Goal: Task Accomplishment & Management: Use online tool/utility

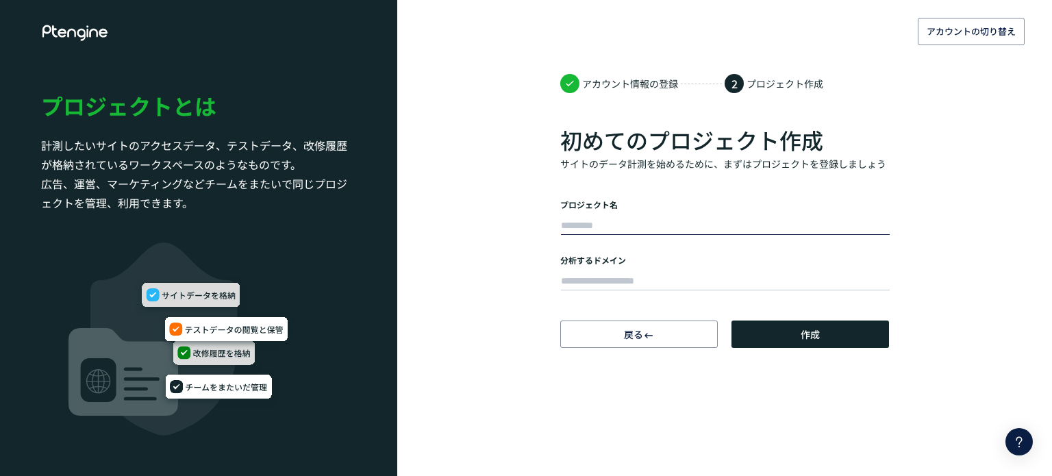
type input "**********"
click at [630, 287] on input "text" at bounding box center [725, 281] width 329 height 19
paste input "**********"
type input "**********"
click at [782, 327] on button "作成" at bounding box center [810, 334] width 158 height 27
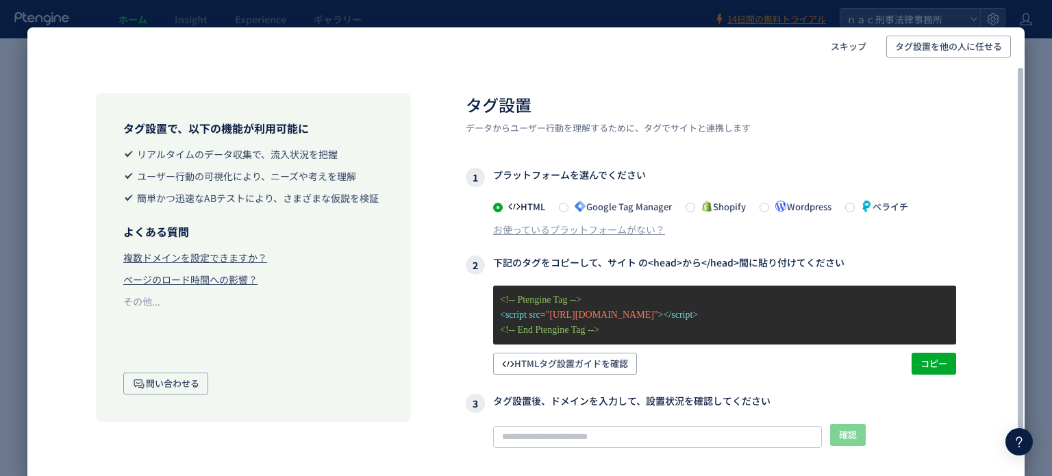
click at [783, 209] on icon at bounding box center [781, 206] width 12 height 12
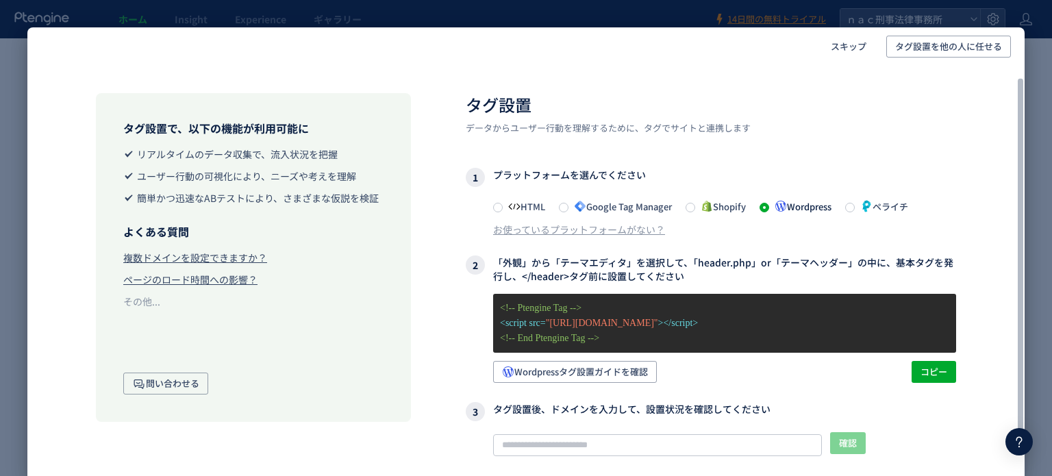
scroll to position [64, 0]
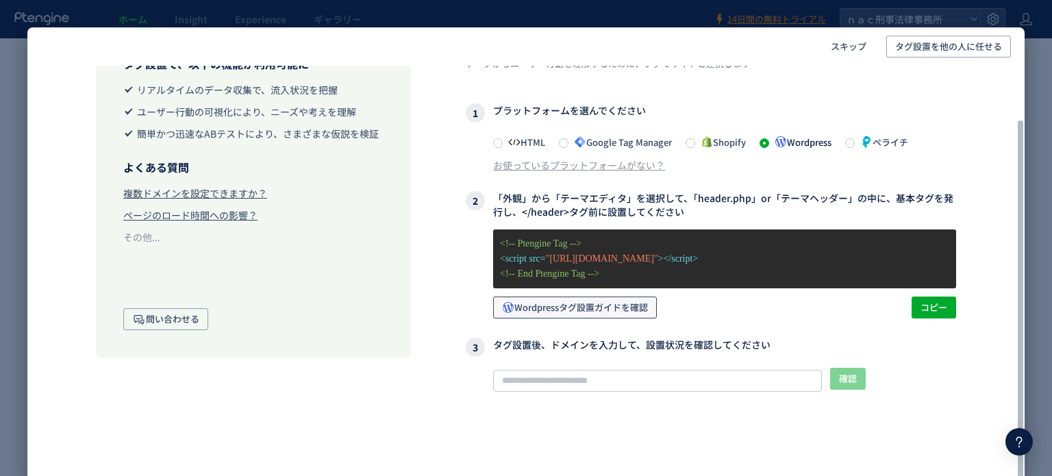
click at [633, 305] on span "Wordpressタグ設置ガイドを確認" at bounding box center [575, 308] width 146 height 22
click at [925, 303] on span "コピー" at bounding box center [933, 308] width 27 height 22
click at [551, 378] on input "text" at bounding box center [657, 381] width 329 height 22
paste input "**********"
type input "**********"
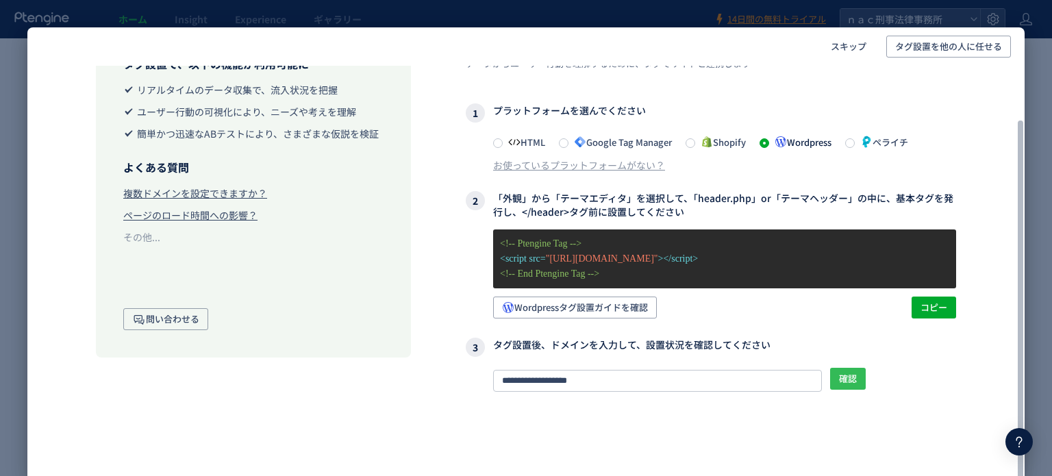
click at [850, 379] on span "確認" at bounding box center [848, 379] width 18 height 22
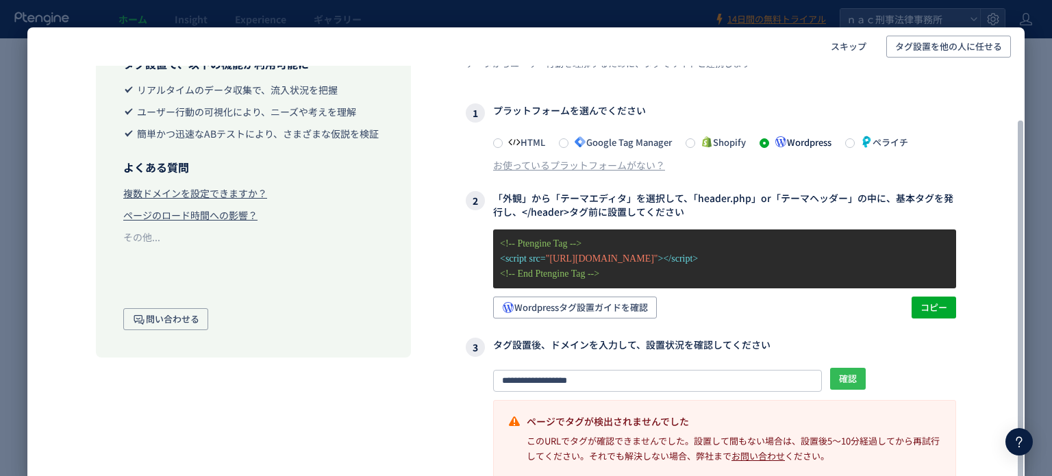
click at [851, 368] on button "確認" at bounding box center [848, 379] width 36 height 22
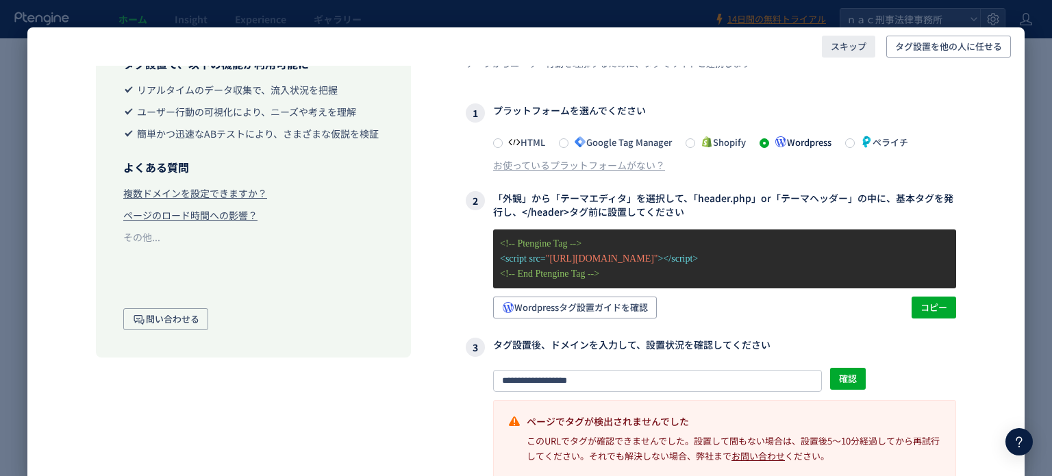
click at [851, 47] on span "スキップ" at bounding box center [849, 47] width 36 height 22
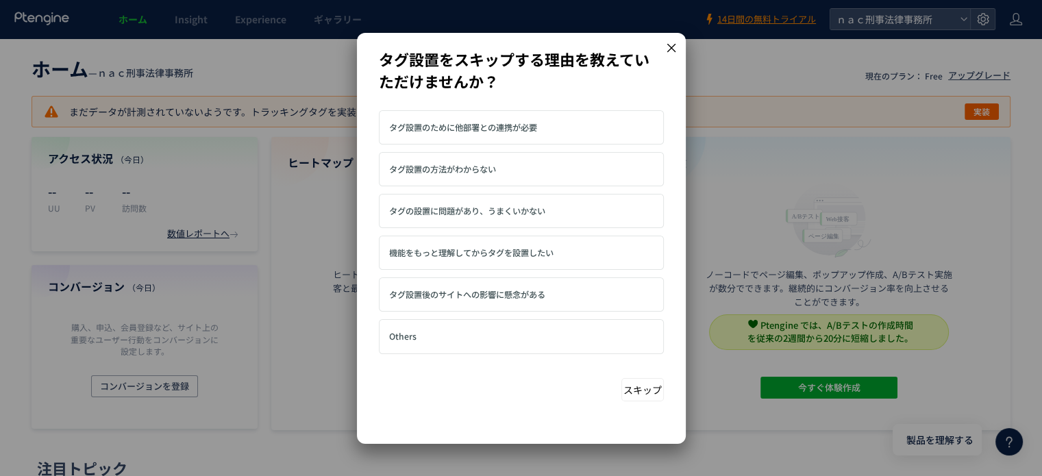
click at [673, 49] on icon at bounding box center [670, 47] width 8 height 8
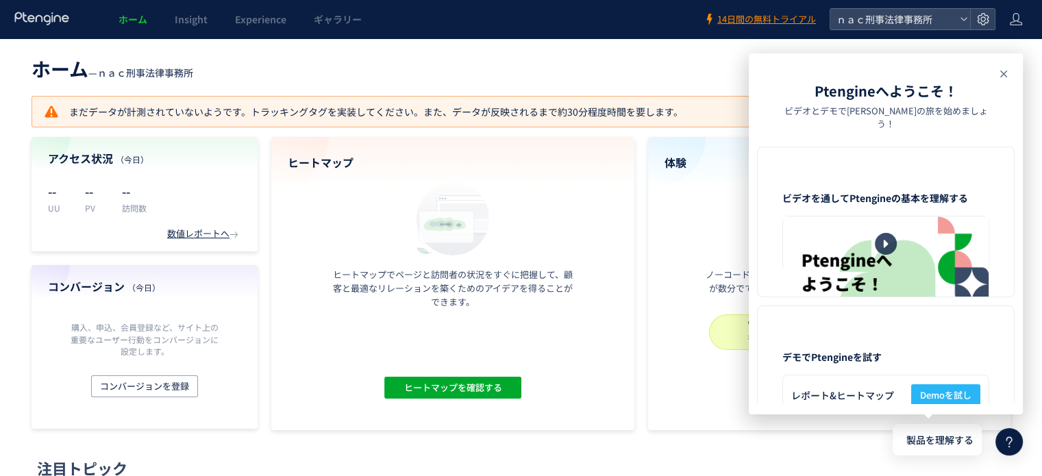
click at [1000, 72] on icon at bounding box center [1003, 74] width 16 height 16
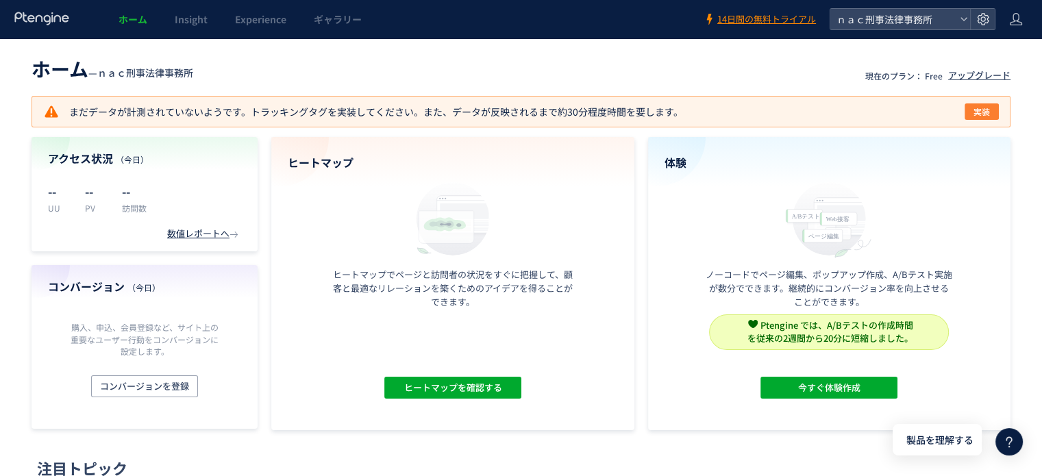
click at [975, 110] on span "実装" at bounding box center [981, 111] width 16 height 16
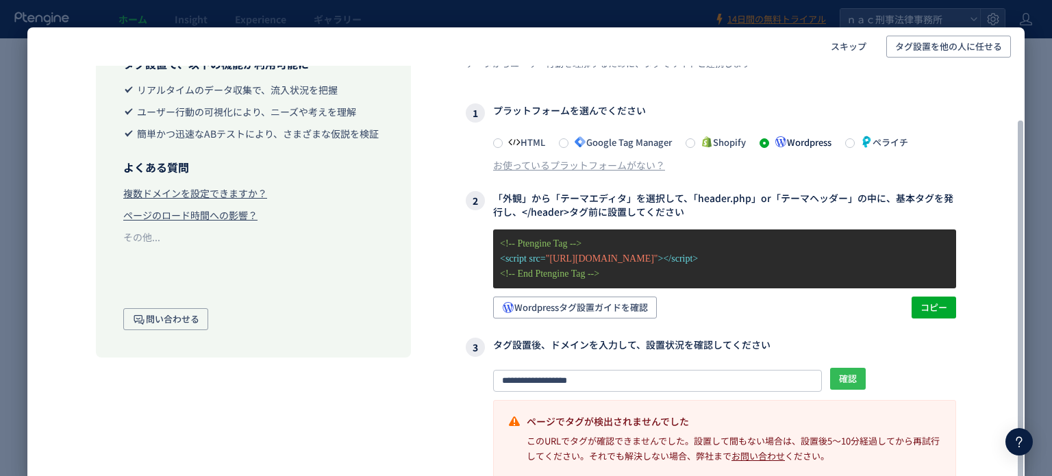
click at [862, 373] on button "確認" at bounding box center [848, 379] width 36 height 22
click at [848, 368] on span "確認" at bounding box center [848, 379] width 18 height 22
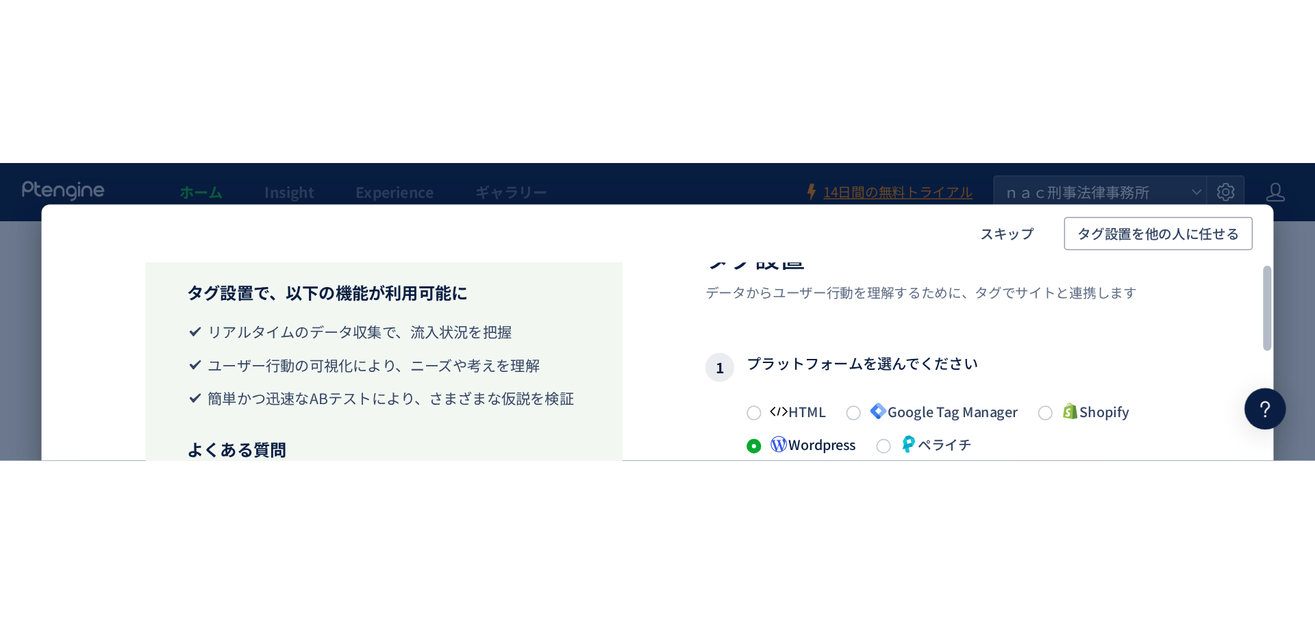
scroll to position [0, 0]
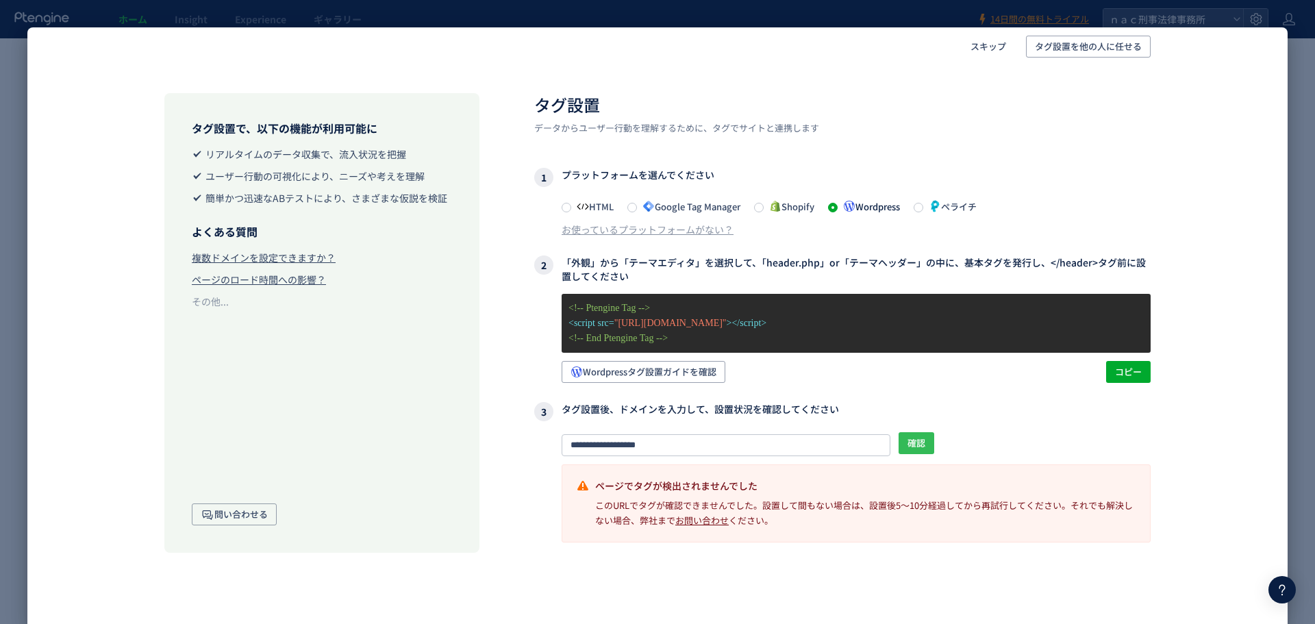
click at [912, 447] on span "確認" at bounding box center [916, 443] width 18 height 22
click at [921, 443] on span "確認" at bounding box center [916, 443] width 18 height 22
click at [893, 446] on div "**********" at bounding box center [856, 444] width 589 height 24
click at [905, 444] on button "確認" at bounding box center [917, 443] width 36 height 22
click at [707, 378] on span "Wordpressタグ設置ガイドを確認" at bounding box center [643, 372] width 146 height 22
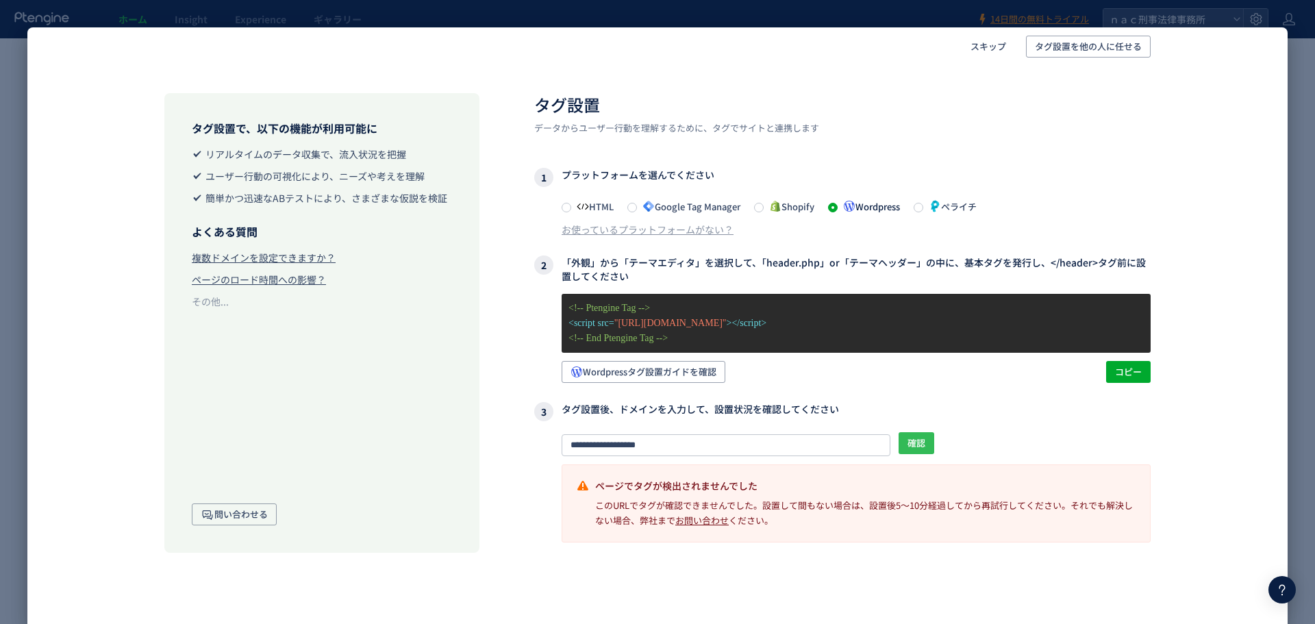
click at [918, 433] on span "確認" at bounding box center [916, 443] width 18 height 22
click at [916, 451] on span "確認" at bounding box center [916, 443] width 18 height 22
click at [901, 437] on button "確認" at bounding box center [917, 443] width 36 height 22
click at [918, 438] on span "確認" at bounding box center [916, 443] width 18 height 22
click at [888, 475] on html "ホーム Insight Experience ギャラリー 14日間の無料トライアル ｎａｃ刑事法律事務所 ホーム — ｎａｃ刑事法律事務所 現在のプラン： F…" at bounding box center [657, 312] width 1315 height 624
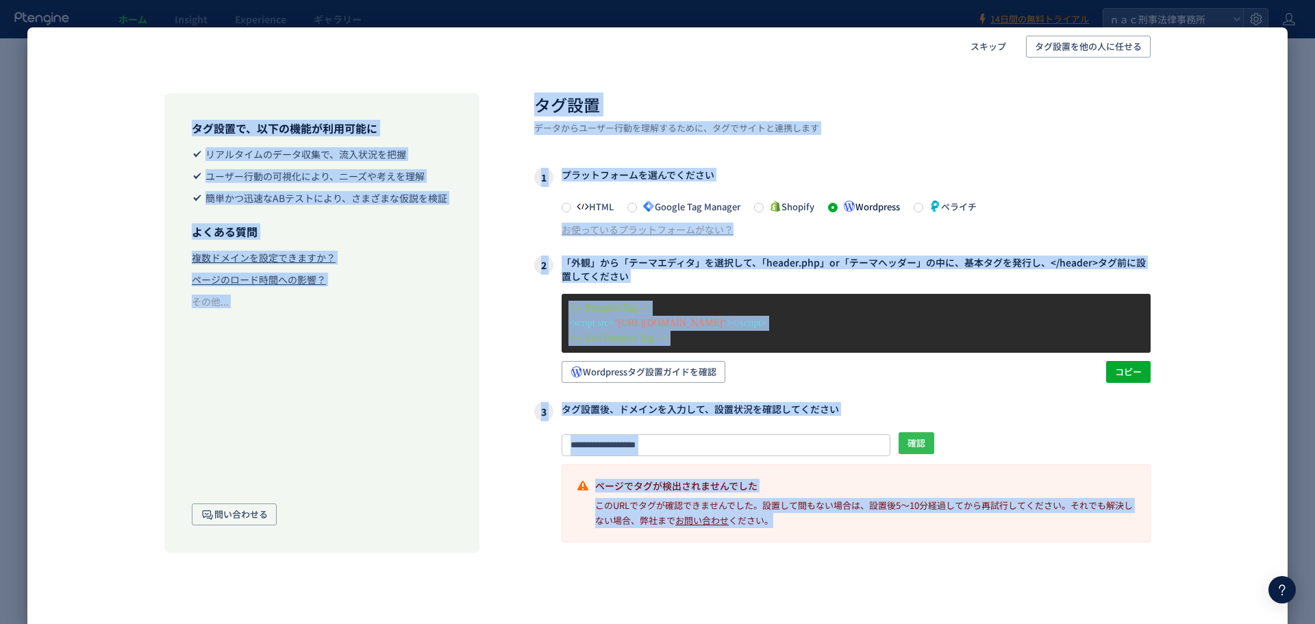
click at [917, 438] on span "確認" at bounding box center [916, 443] width 18 height 22
click at [929, 402] on h3 "3 タグ設置後、ドメインを入力して、設置状況を確認してください" at bounding box center [842, 411] width 616 height 19
click at [832, 475] on div "このURLでタグが確認できませんでした。設置して間もない場合は、設置後5〜10分経過してから再試行してください。それでも解決しない場合、弊社まで お問い合わせ…" at bounding box center [865, 513] width 541 height 30
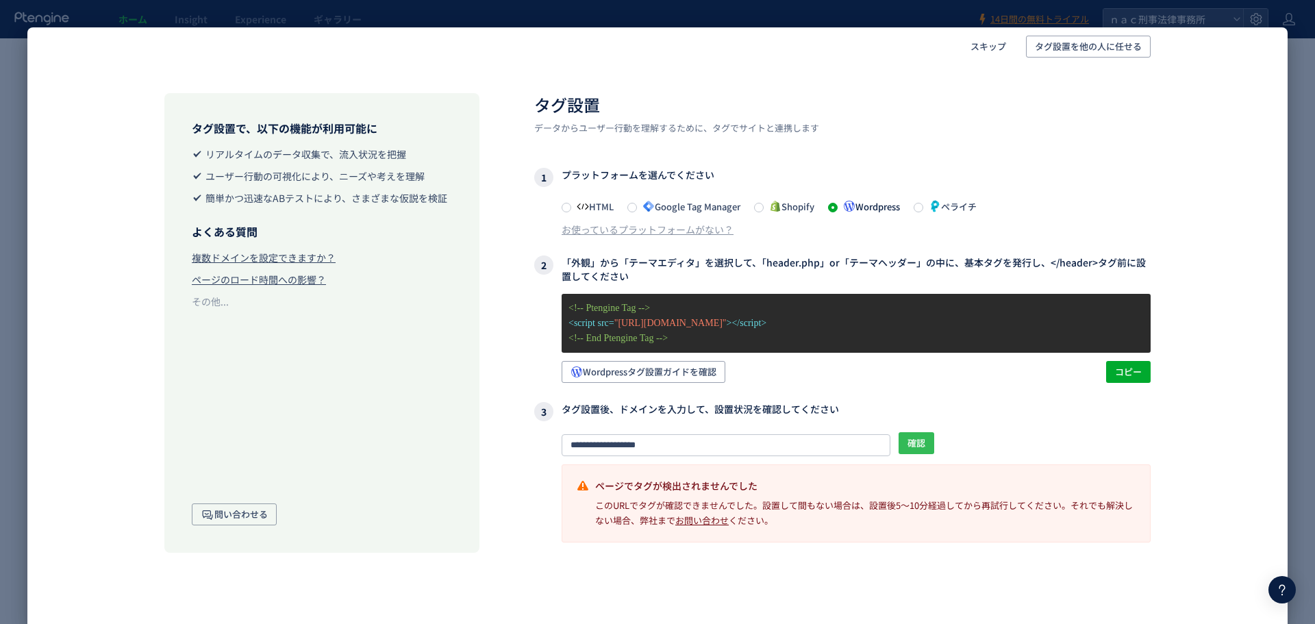
click at [918, 442] on span "確認" at bounding box center [916, 443] width 18 height 22
